Goal: Transaction & Acquisition: Purchase product/service

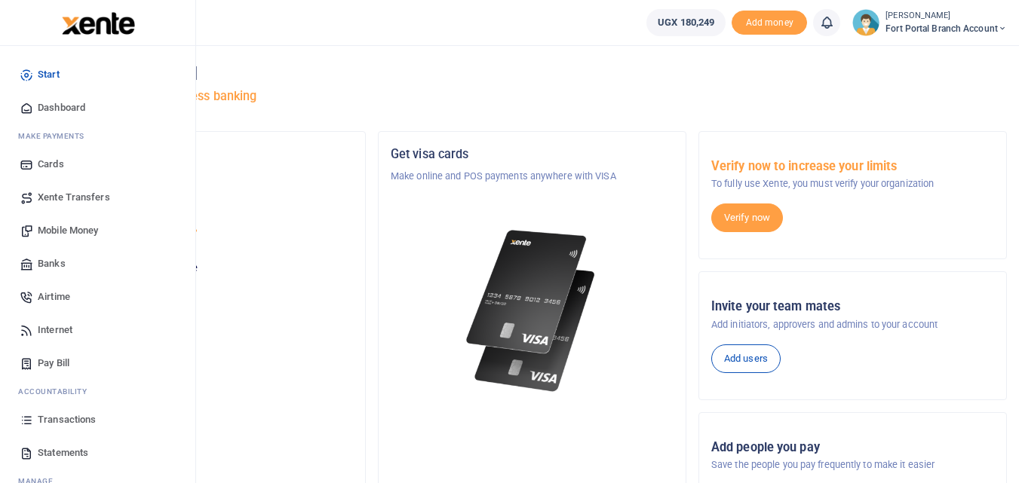
click at [95, 235] on span "Mobile Money" at bounding box center [68, 230] width 60 height 15
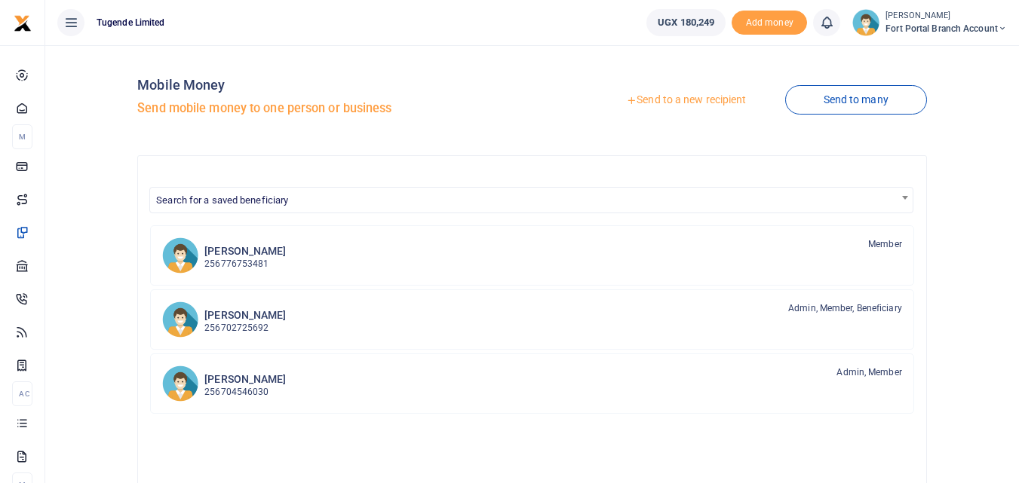
click at [702, 103] on link "Send to a new recipient" at bounding box center [685, 100] width 197 height 27
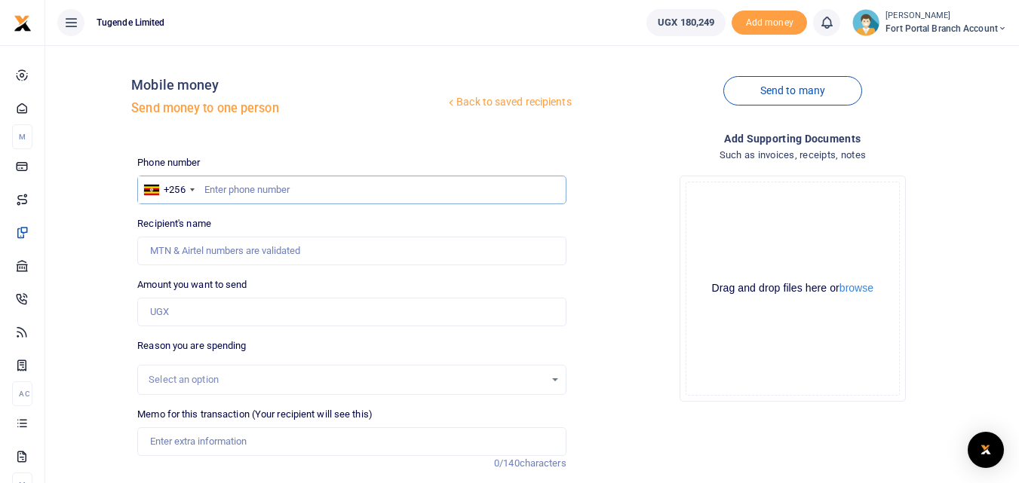
click at [222, 192] on input "text" at bounding box center [351, 190] width 428 height 29
type input "770583290"
type input "[PERSON_NAME]"
type input "770583290"
click at [163, 317] on input "Amount you want to send" at bounding box center [351, 312] width 428 height 29
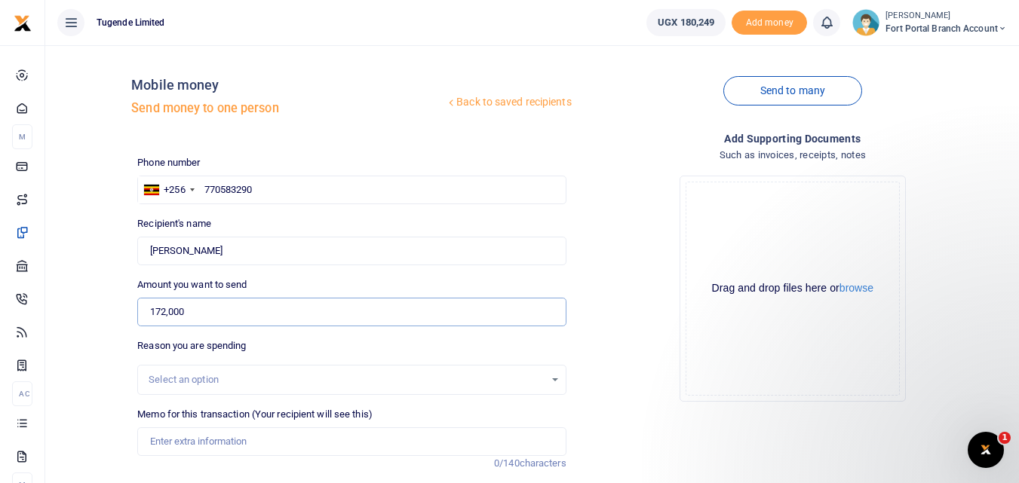
type input "172,000"
click at [549, 382] on div "Select an option" at bounding box center [351, 380] width 427 height 17
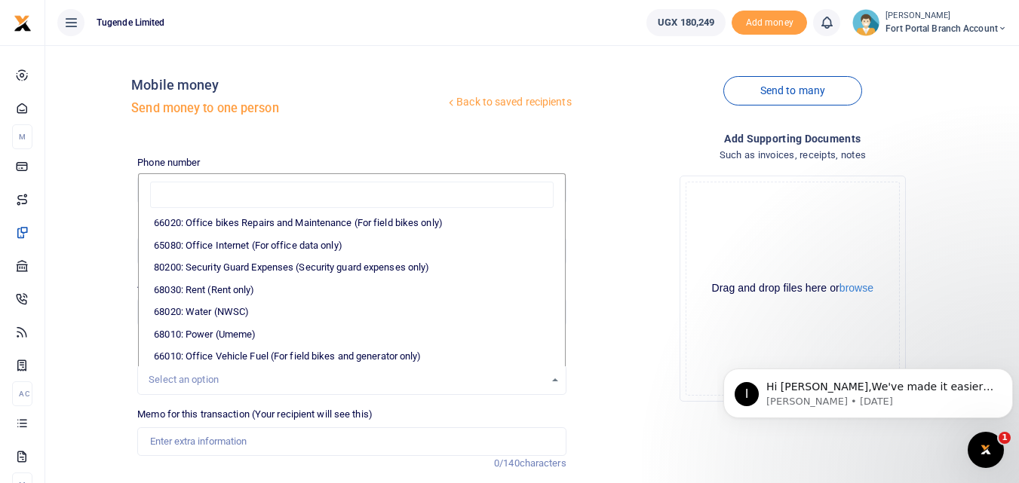
scroll to position [235, 0]
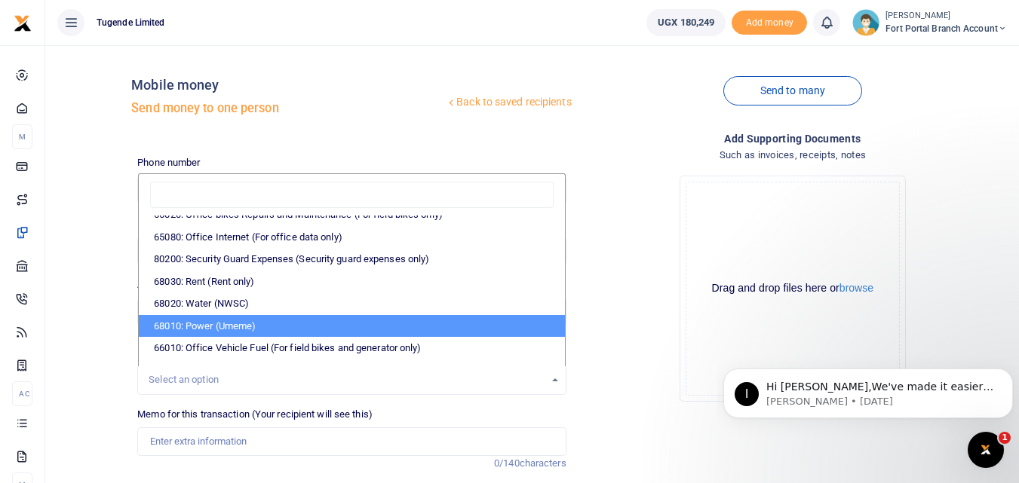
click at [268, 330] on li "68010: Power (Umeme)" at bounding box center [351, 326] width 425 height 23
select select "39"
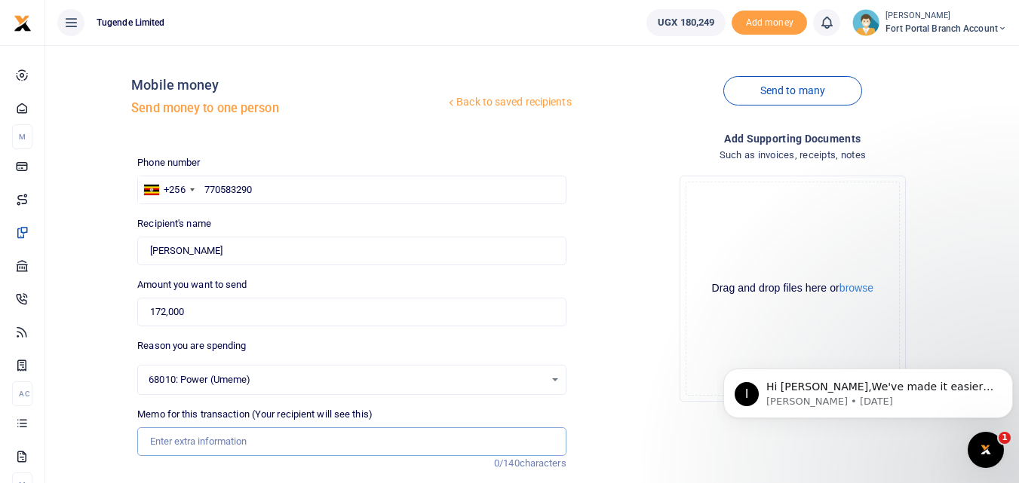
click at [163, 446] on input "Memo for this transaction (Your recipient will see this)" at bounding box center [351, 442] width 428 height 29
click at [149, 443] on input "TLUG016940Umeme" at bounding box center [351, 442] width 428 height 29
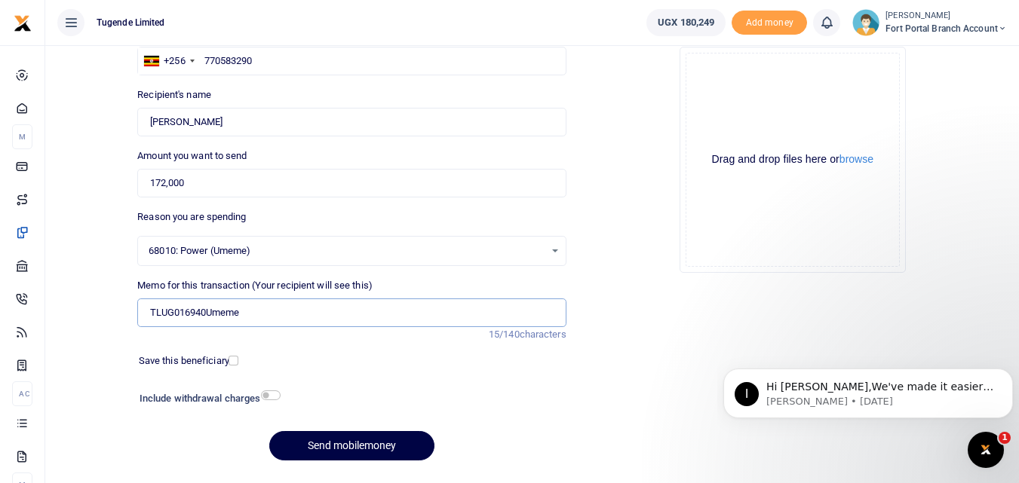
scroll to position [170, 0]
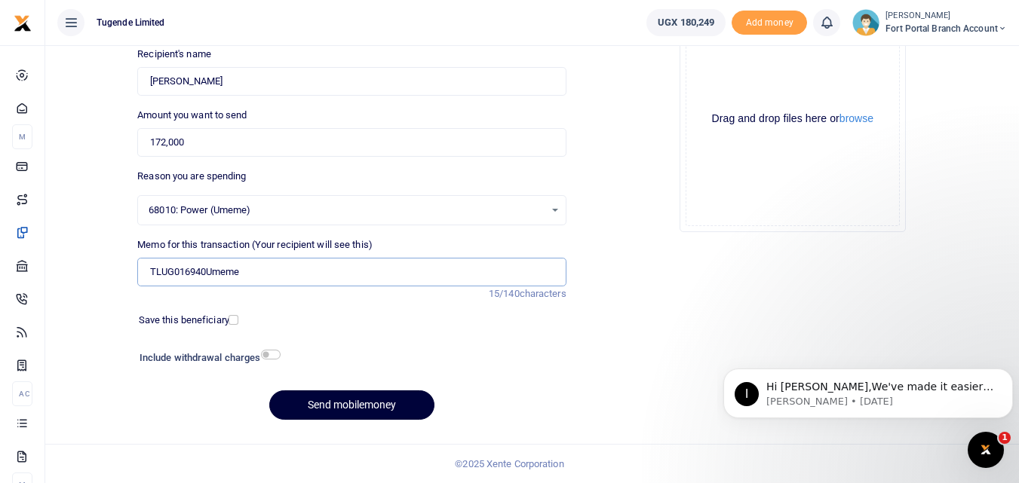
type input "TLUG016940Umeme"
click at [368, 401] on button "Send mobilemoney" at bounding box center [351, 405] width 165 height 29
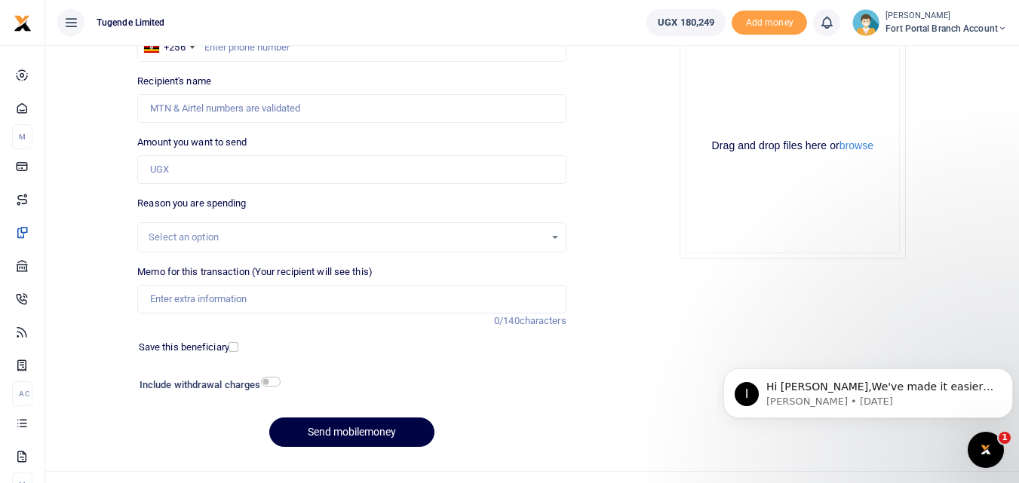
scroll to position [170, 0]
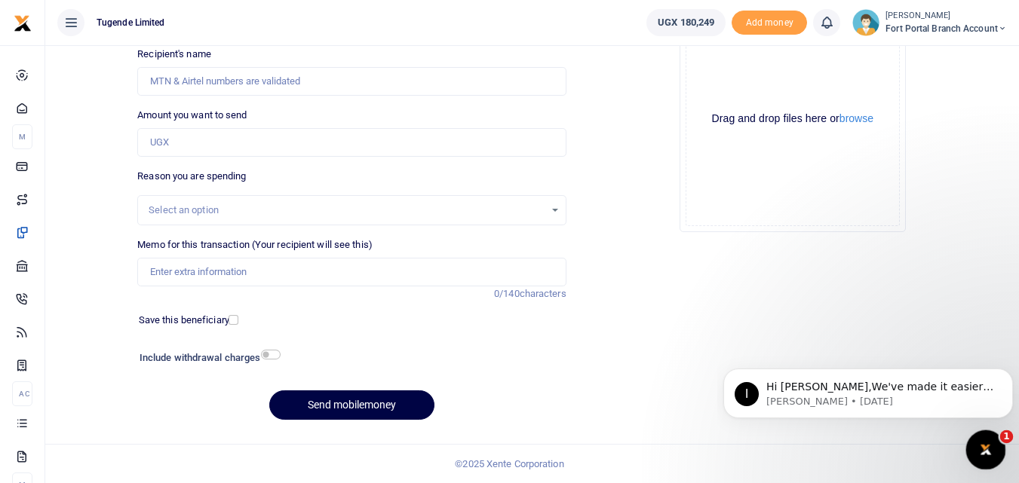
click at [975, 455] on div "Open Intercom Messenger" at bounding box center [983, 448] width 50 height 50
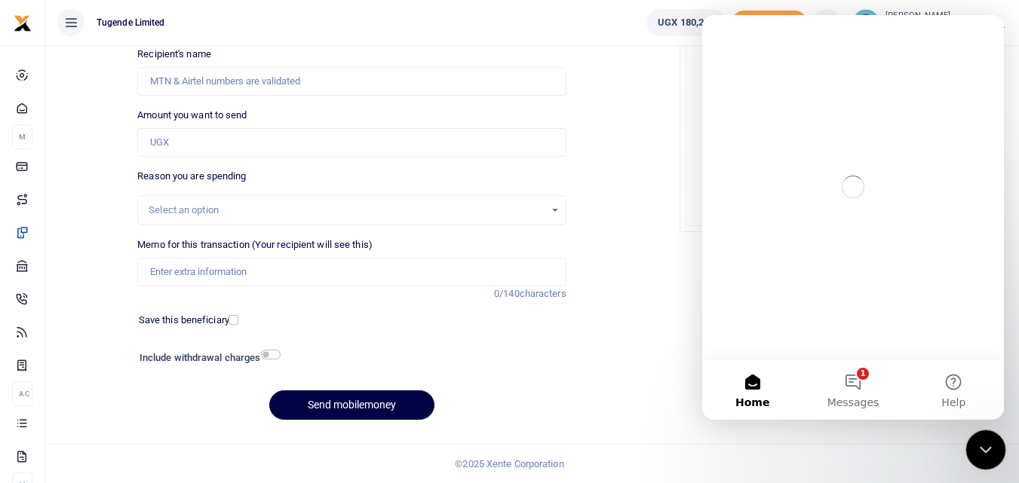
scroll to position [0, 0]
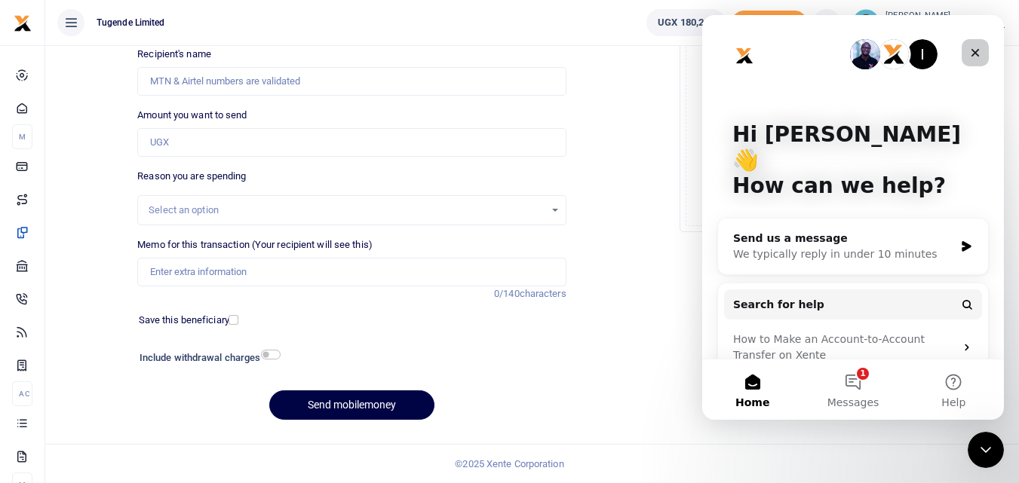
click at [976, 54] on icon "Close" at bounding box center [975, 53] width 8 height 8
